Goal: Task Accomplishment & Management: Manage account settings

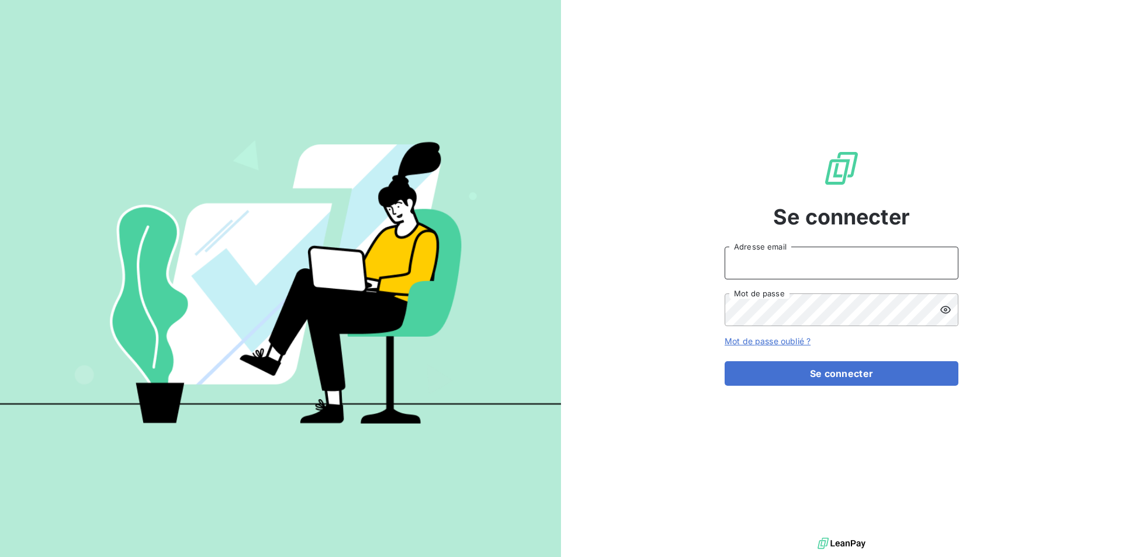
click at [807, 268] on input "Adresse email" at bounding box center [841, 263] width 234 height 33
type input "[PERSON_NAME][EMAIL_ADDRESS][PERSON_NAME][DOMAIN_NAME]"
click at [948, 313] on icon at bounding box center [945, 310] width 11 height 8
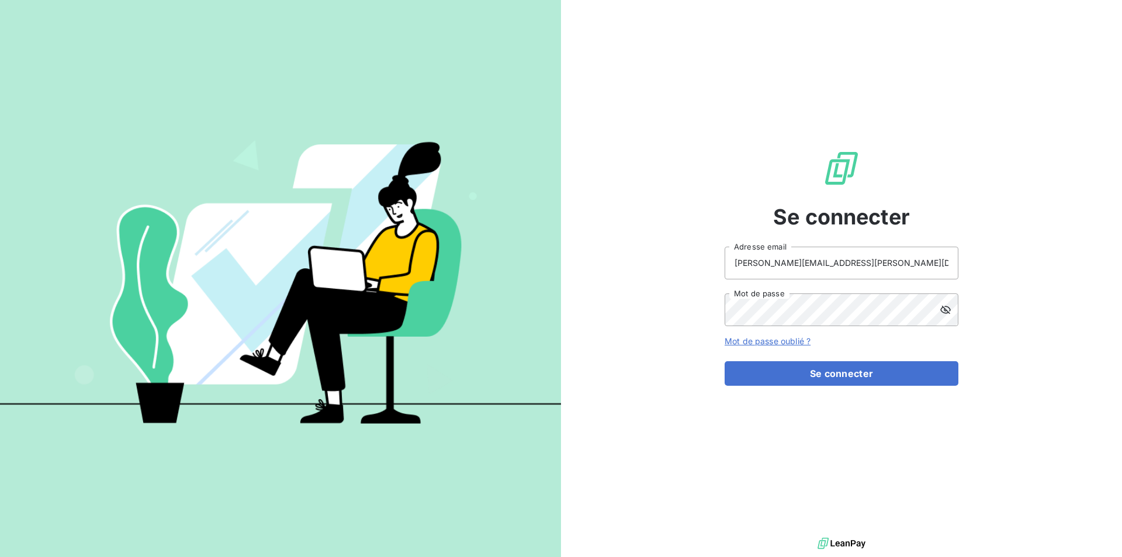
click at [948, 313] on icon at bounding box center [945, 310] width 11 height 8
click at [891, 377] on button "Se connecter" at bounding box center [841, 373] width 234 height 25
